Goal: Transaction & Acquisition: Obtain resource

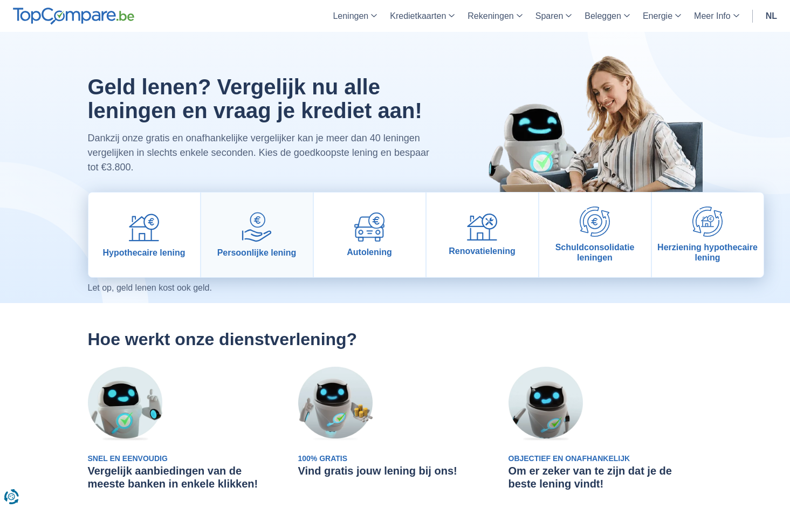
click at [266, 246] on link "Persoonlijke lening" at bounding box center [257, 234] width 112 height 85
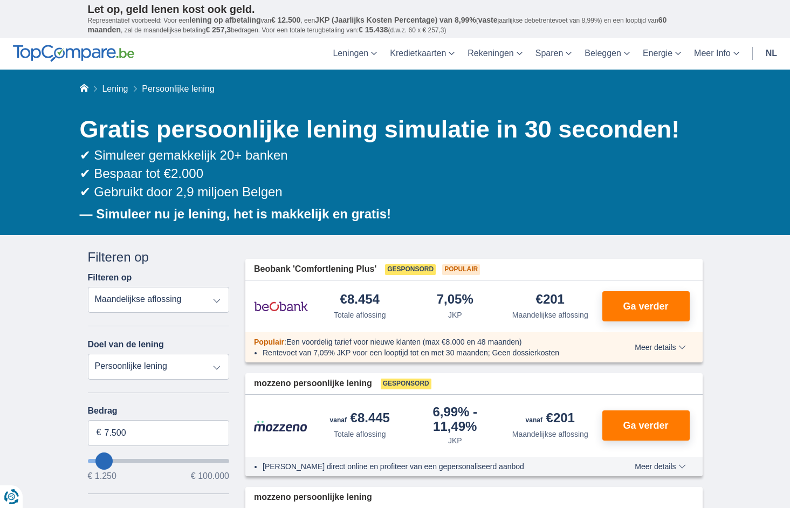
click at [88, 287] on select "Totale aflossing JKP Maandelijkse aflossing" at bounding box center [159, 300] width 142 height 26
drag, startPoint x: 210, startPoint y: 298, endPoint x: 31, endPoint y: 331, distance: 181.5
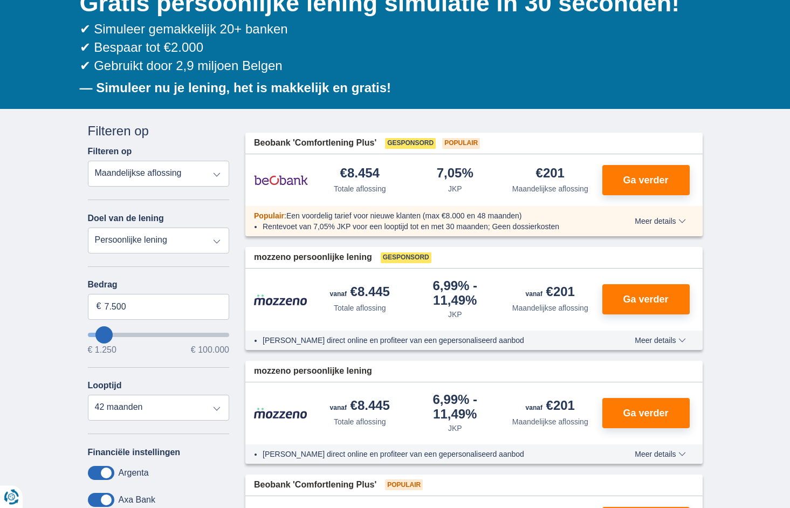
scroll to position [165, 0]
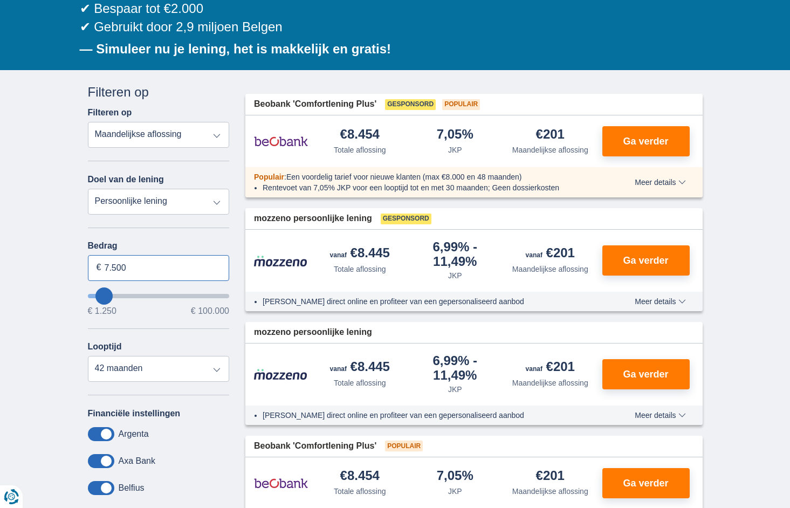
click at [155, 263] on input "7.500" at bounding box center [159, 268] width 142 height 26
type input "7"
type input "25.000"
type input "25250"
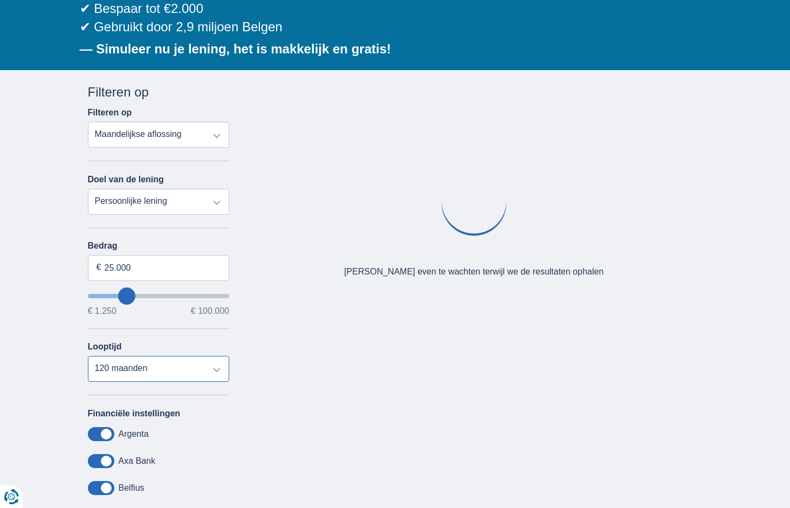
click at [88, 356] on select "12 maanden 18 maanden 24 maanden 30 maanden 36 maanden 42 maanden 48 maanden 60…" at bounding box center [159, 369] width 142 height 26
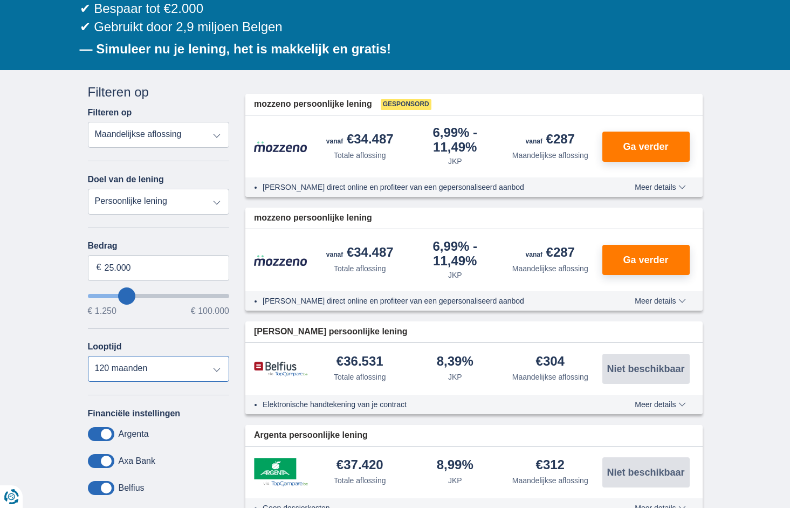
select select "120"
click option "120 maanden" at bounding box center [0, 0] width 0 height 0
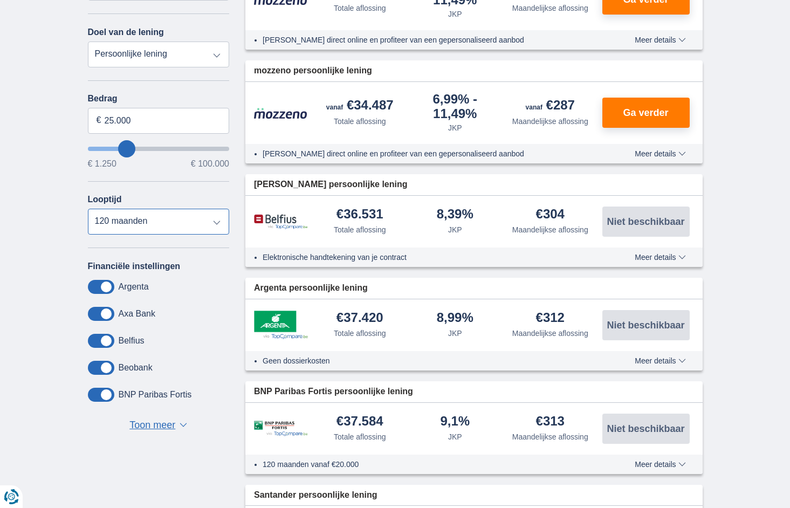
scroll to position [330, 0]
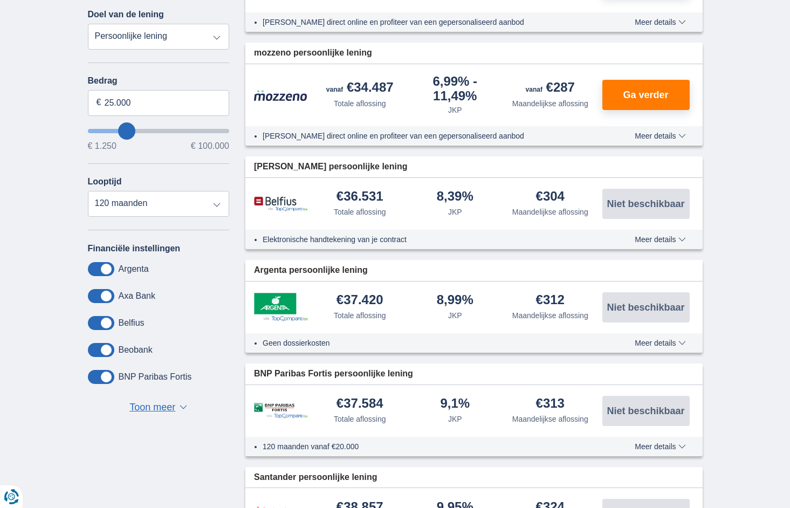
click at [170, 406] on span "Toon meer" at bounding box center [152, 408] width 46 height 14
click at [681, 137] on span "Meer details" at bounding box center [659, 136] width 51 height 8
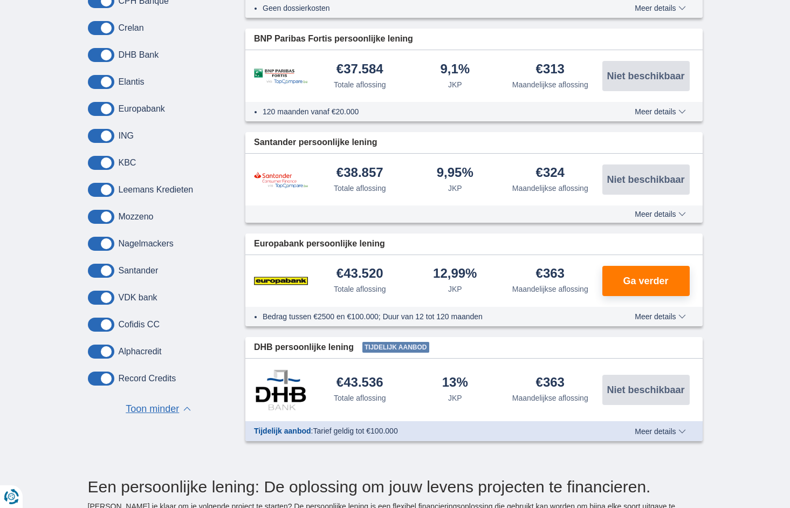
scroll to position [825, 0]
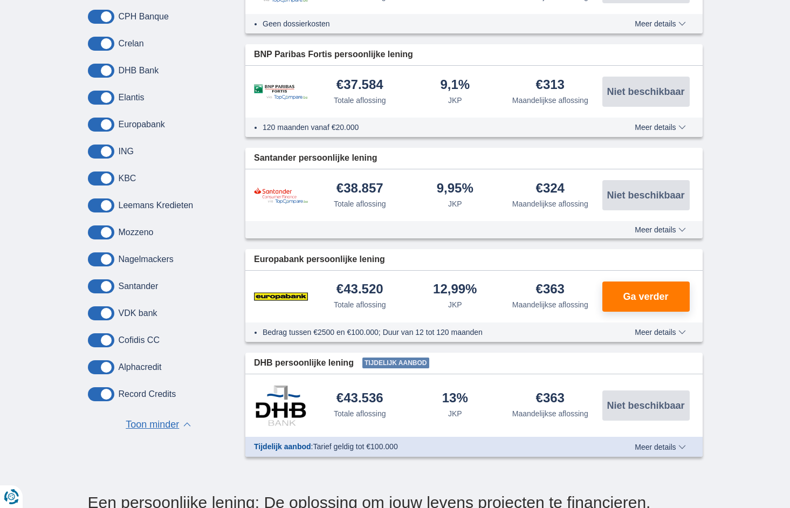
click at [99, 149] on span at bounding box center [101, 151] width 26 height 14
click at [0, 0] on input "checkbox" at bounding box center [0, 0] width 0 height 0
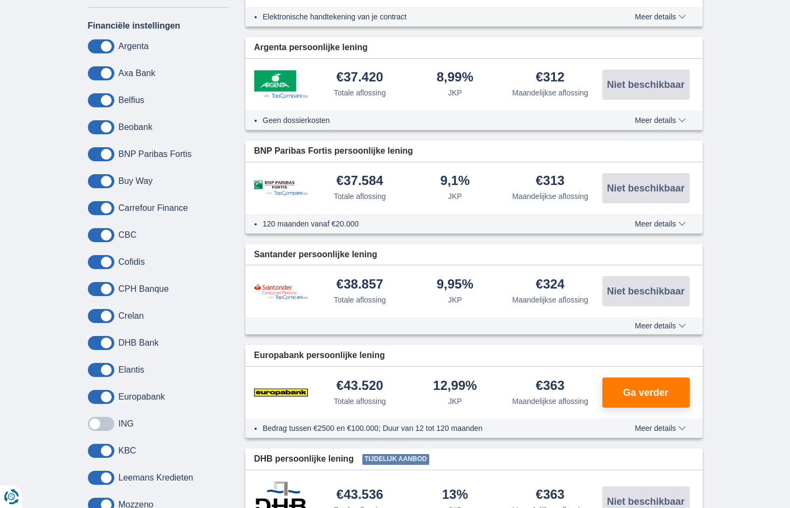
scroll to position [550, 0]
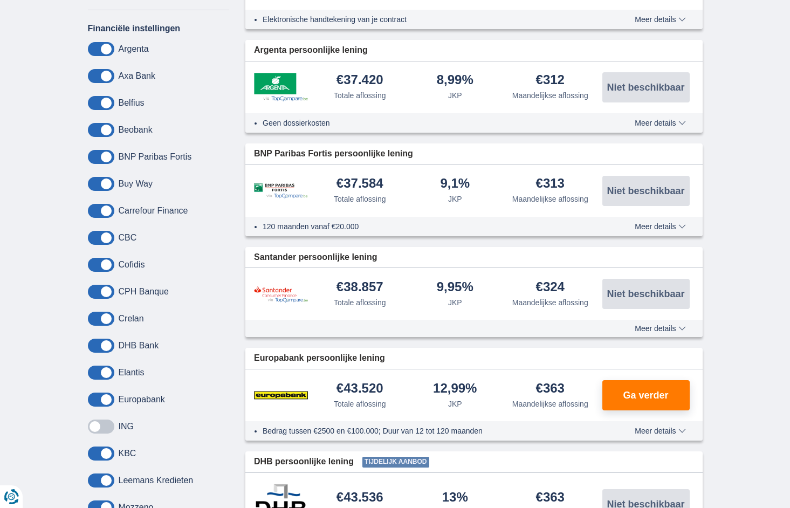
click at [99, 74] on span at bounding box center [101, 76] width 26 height 14
click at [0, 0] on input "checkbox" at bounding box center [0, 0] width 0 height 0
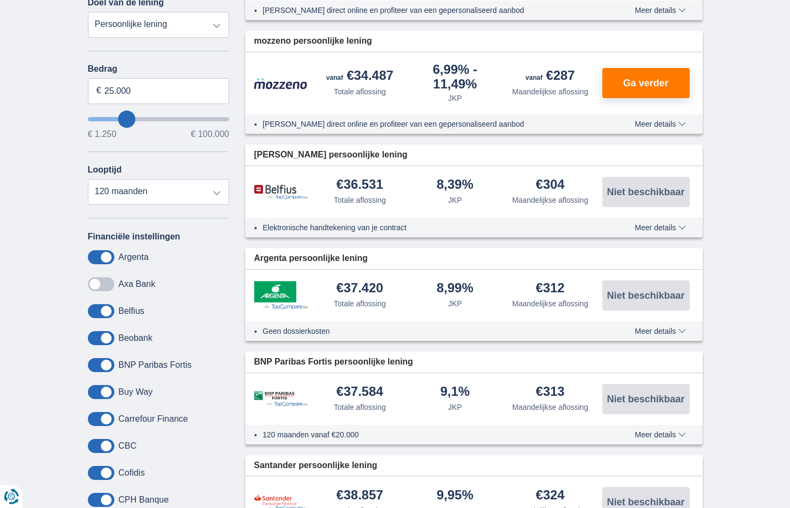
scroll to position [385, 0]
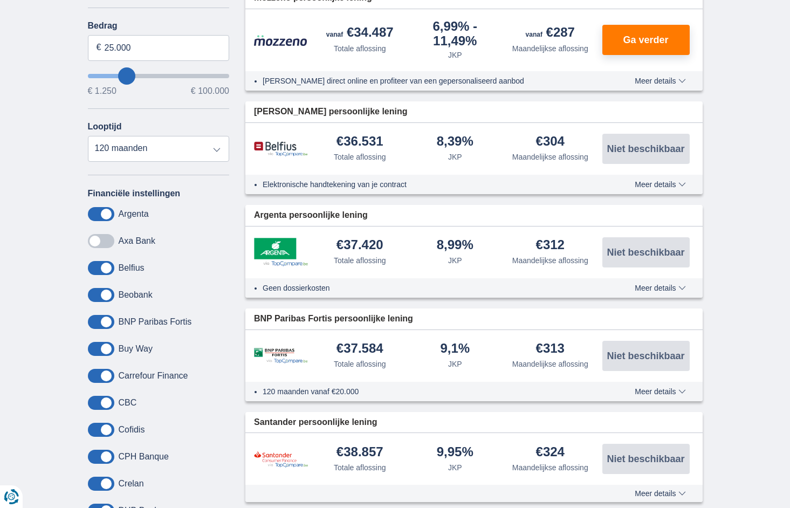
click at [105, 241] on span at bounding box center [101, 241] width 26 height 14
click at [0, 0] on input "checkbox" at bounding box center [0, 0] width 0 height 0
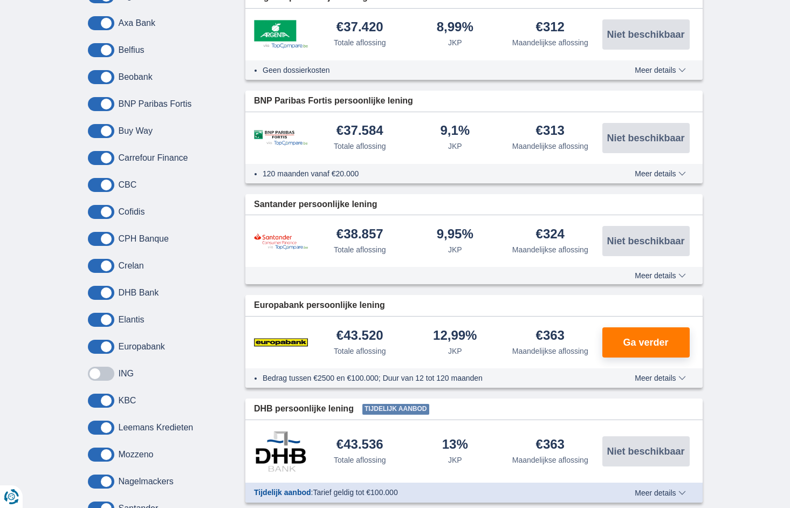
scroll to position [605, 0]
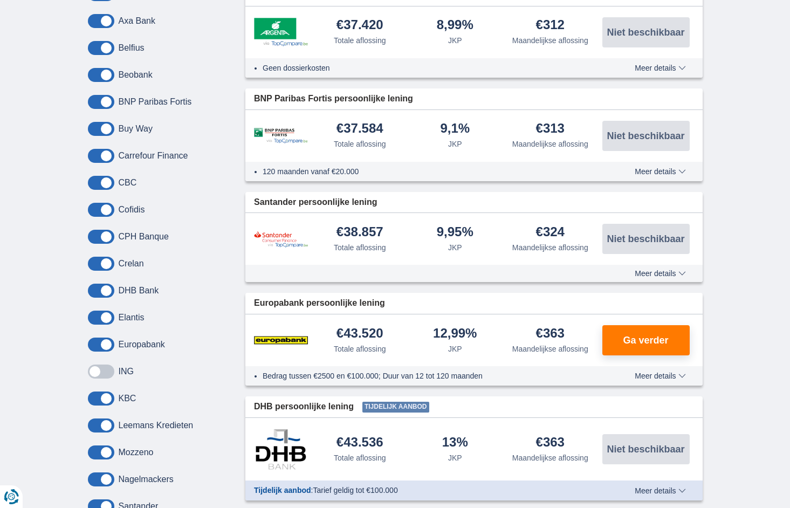
click at [95, 263] on span at bounding box center [101, 264] width 26 height 14
click at [0, 0] on input "checkbox" at bounding box center [0, 0] width 0 height 0
click at [111, 369] on span at bounding box center [101, 371] width 26 height 14
click at [0, 0] on input "checkbox" at bounding box center [0, 0] width 0 height 0
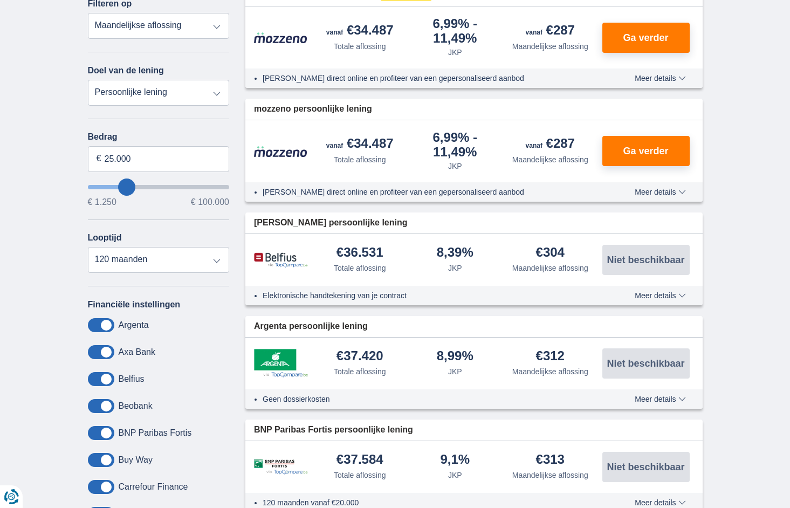
scroll to position [275, 0]
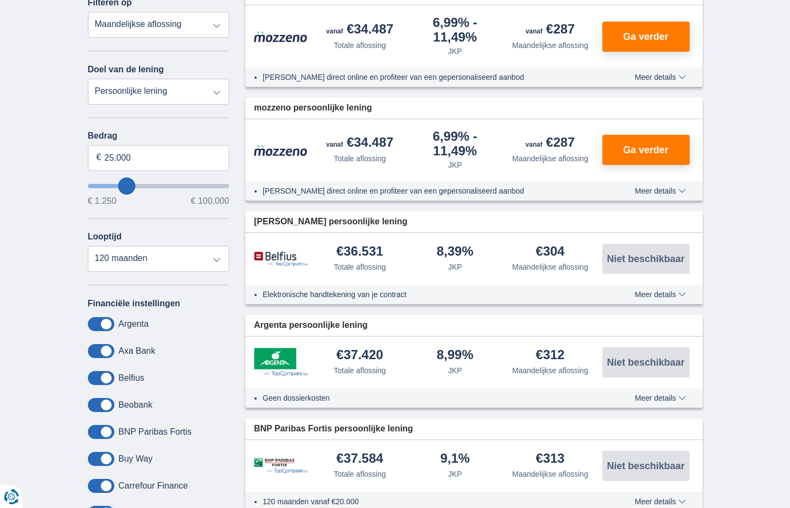
click at [88, 12] on select "Totale aflossing JKP Maandelijkse aflossing" at bounding box center [159, 25] width 142 height 26
click at [51, 182] on div "× widget.non-eligible-application.title widget.non-eligible-application.text no…" at bounding box center [395, 492] width 790 height 1064
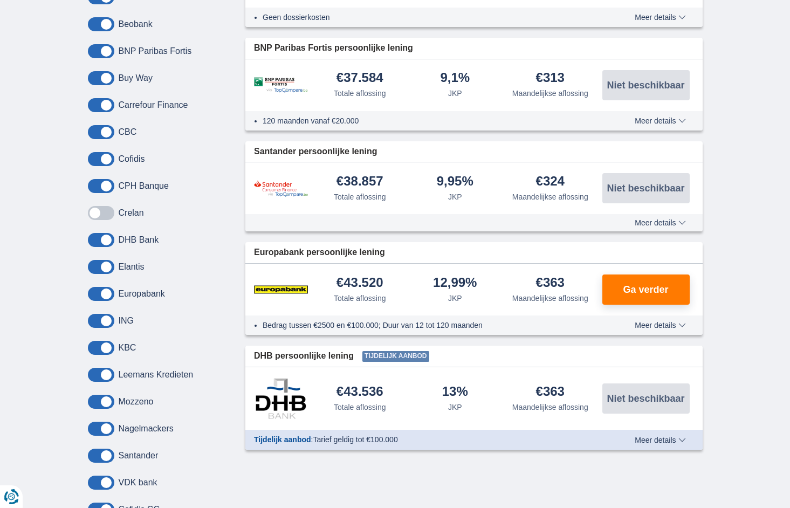
scroll to position [660, 0]
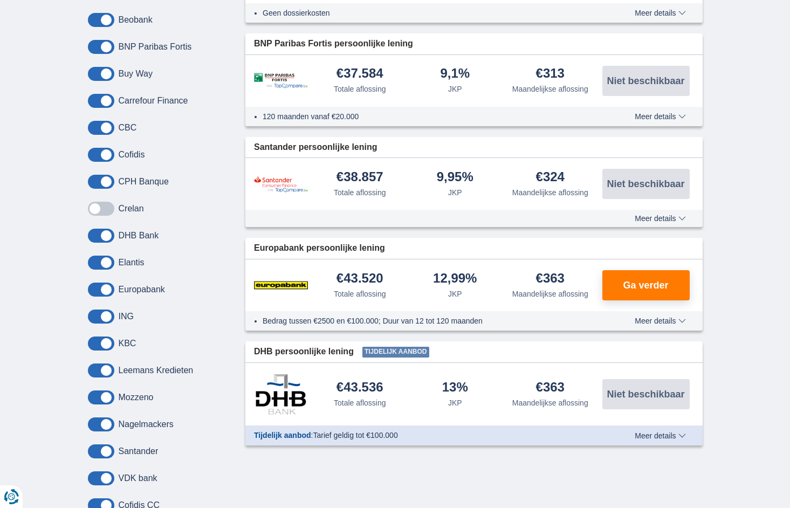
click at [110, 208] on span at bounding box center [101, 209] width 26 height 14
click at [0, 0] on input "checkbox" at bounding box center [0, 0] width 0 height 0
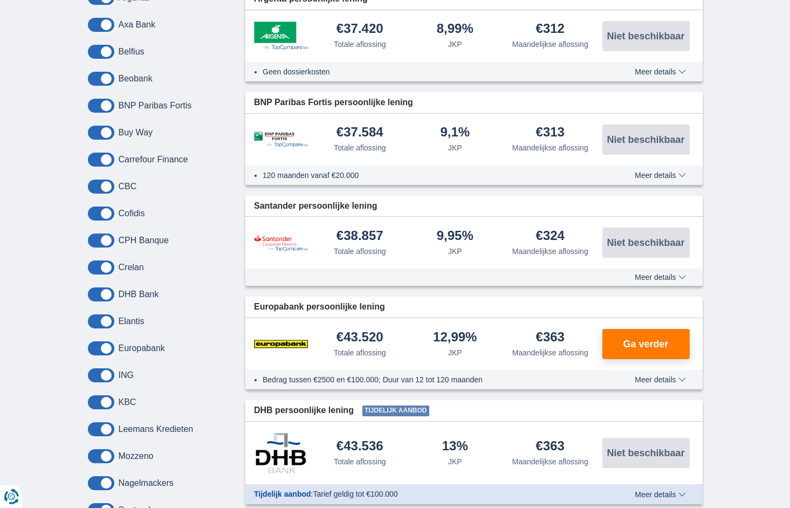
scroll to position [495, 0]
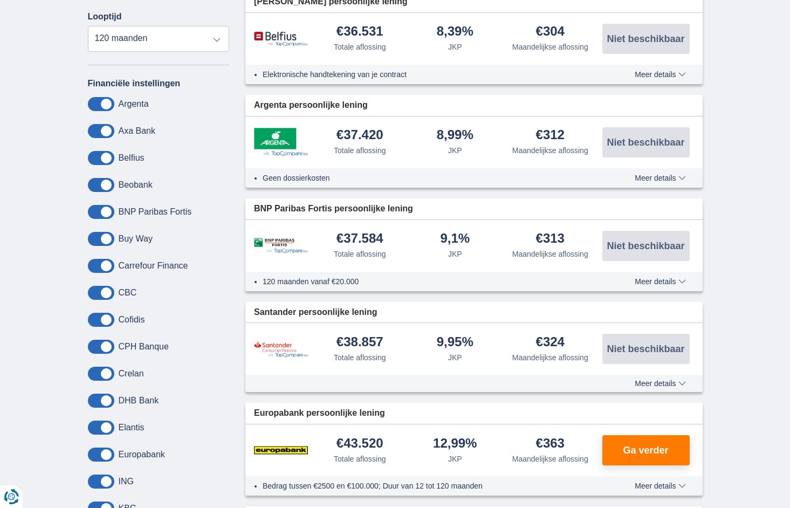
click at [95, 322] on span at bounding box center [101, 320] width 26 height 14
click at [0, 0] on input "checkbox" at bounding box center [0, 0] width 0 height 0
click at [111, 316] on span at bounding box center [101, 320] width 26 height 14
click at [0, 0] on input "checkbox" at bounding box center [0, 0] width 0 height 0
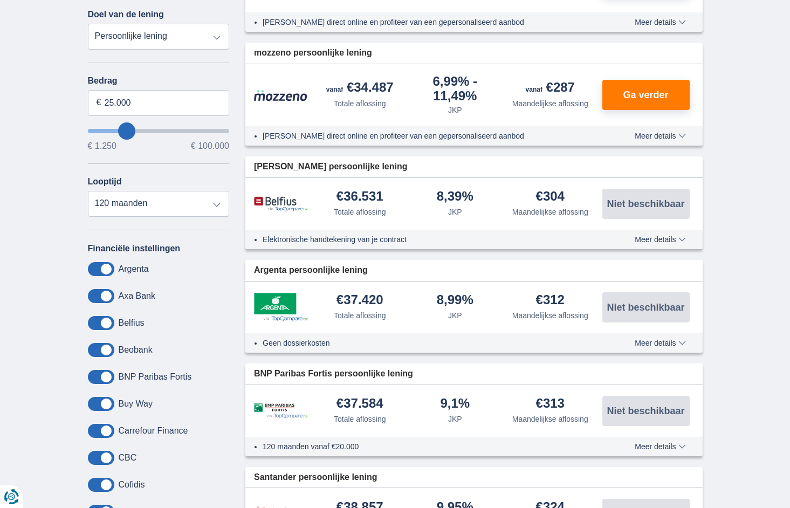
scroll to position [220, 0]
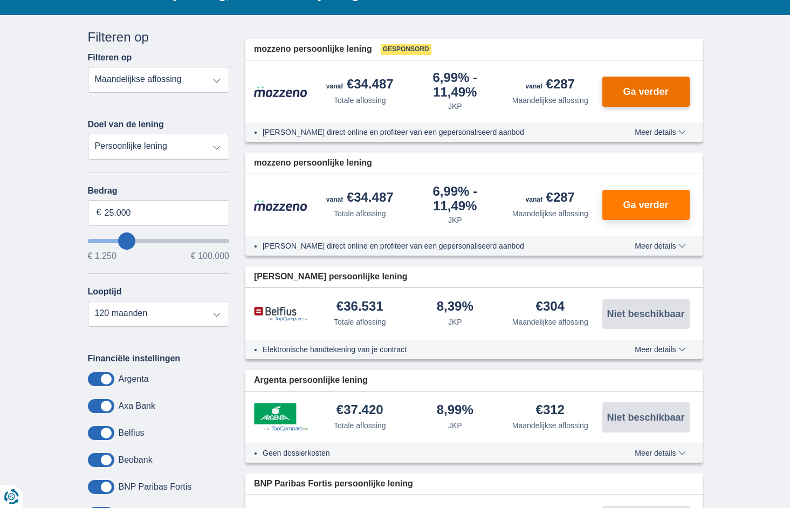
click at [635, 92] on span "Ga verder" at bounding box center [645, 92] width 45 height 10
click at [683, 347] on span "Meer details" at bounding box center [659, 350] width 51 height 8
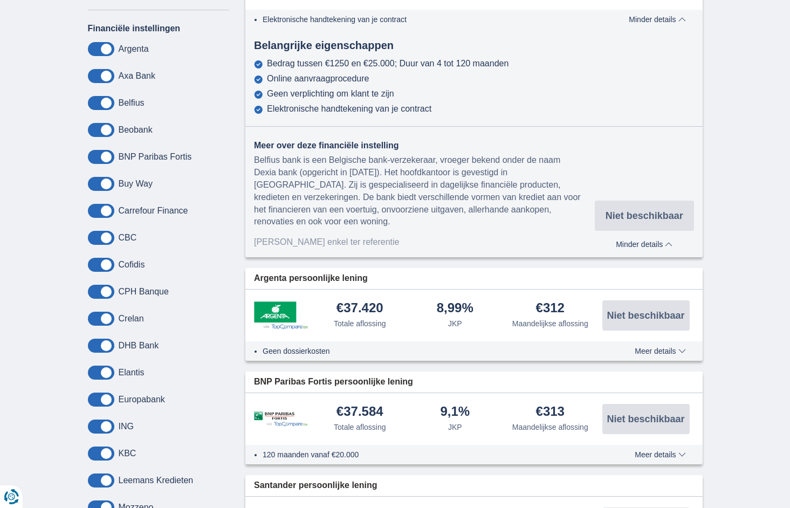
scroll to position [385, 0]
